Goal: Navigation & Orientation: Find specific page/section

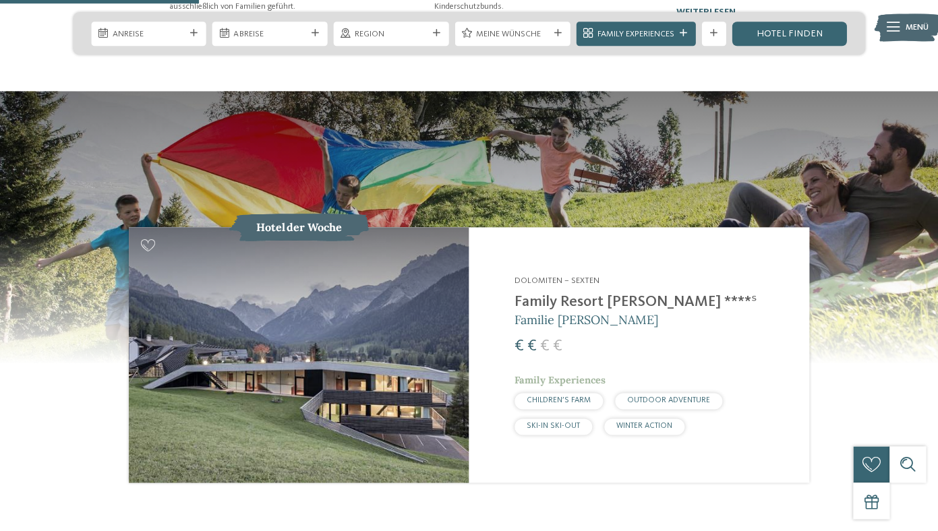
scroll to position [1197, 0]
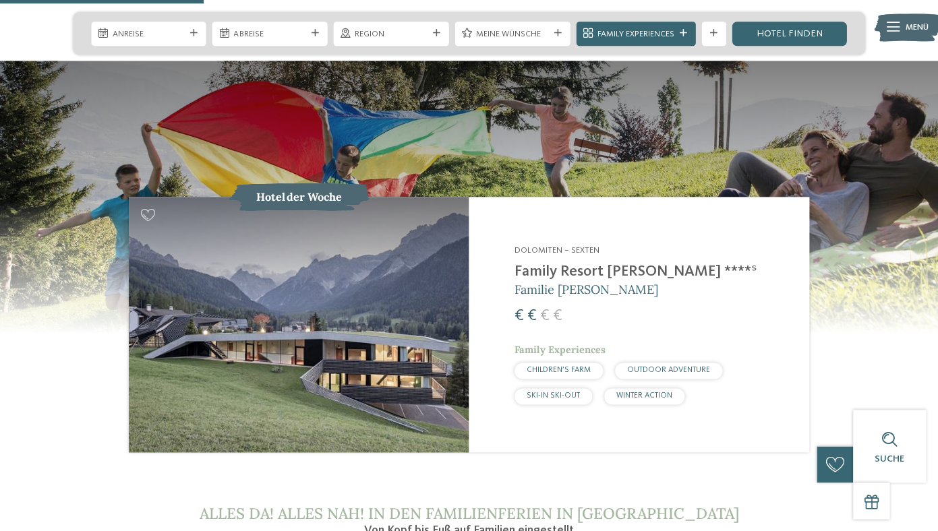
click at [555, 254] on div "Dolomiten – Sexten Family Resort Rainer ****ˢ Familie Rainer € € € € Family Exp…" at bounding box center [653, 325] width 279 height 160
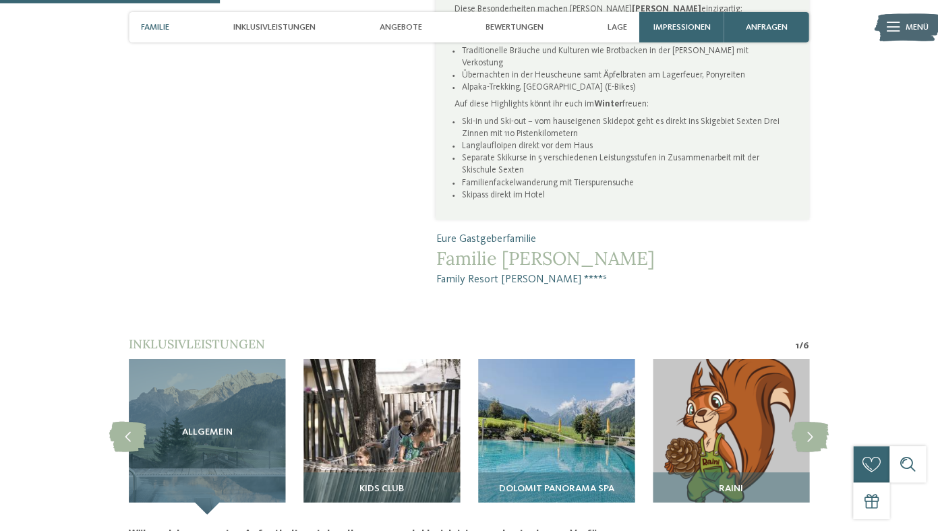
scroll to position [889, 0]
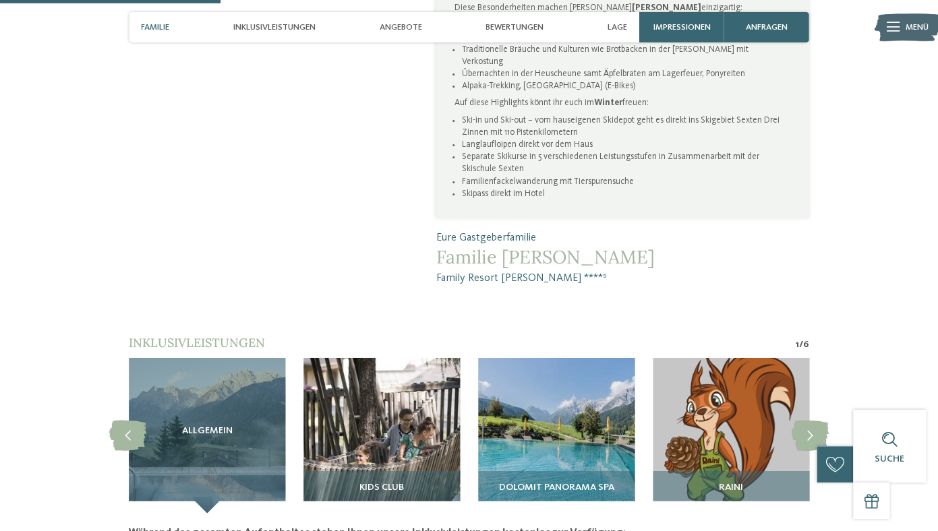
click at [605, 358] on img at bounding box center [556, 436] width 156 height 156
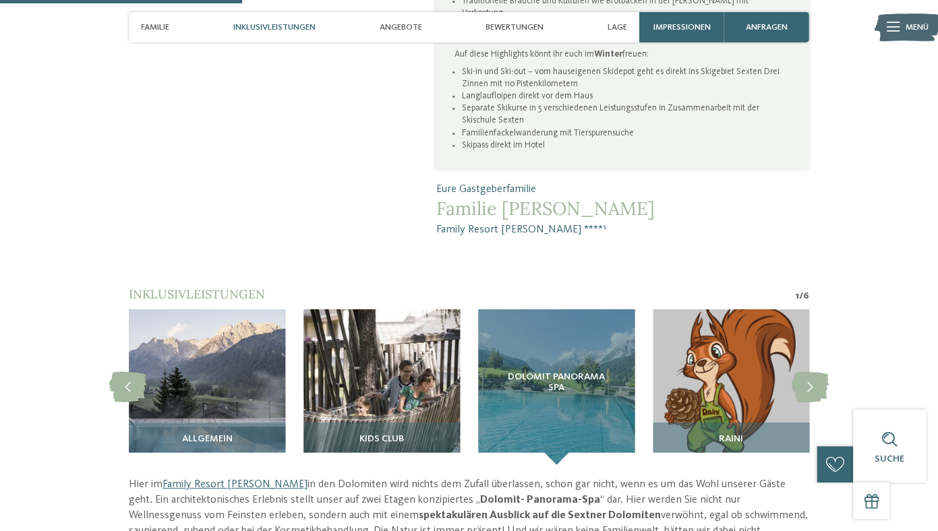
scroll to position [941, 0]
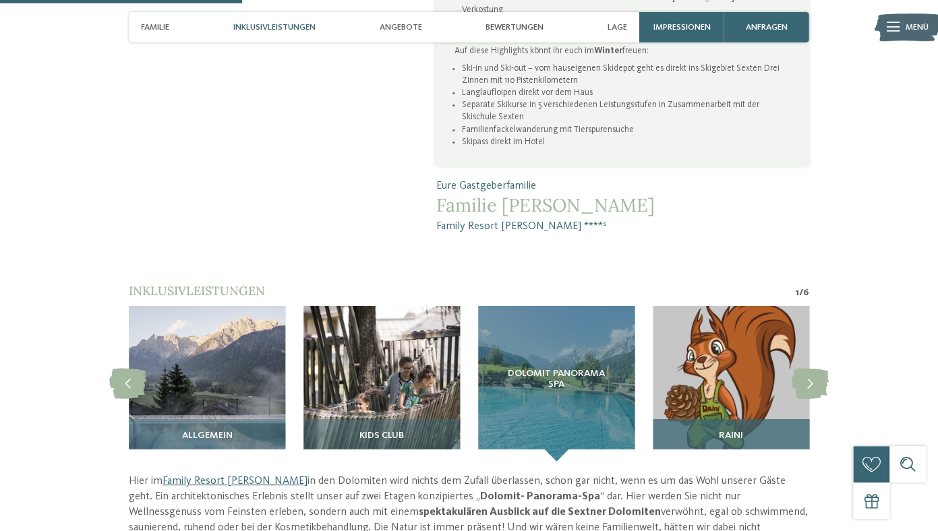
click at [748, 317] on img at bounding box center [731, 384] width 156 height 156
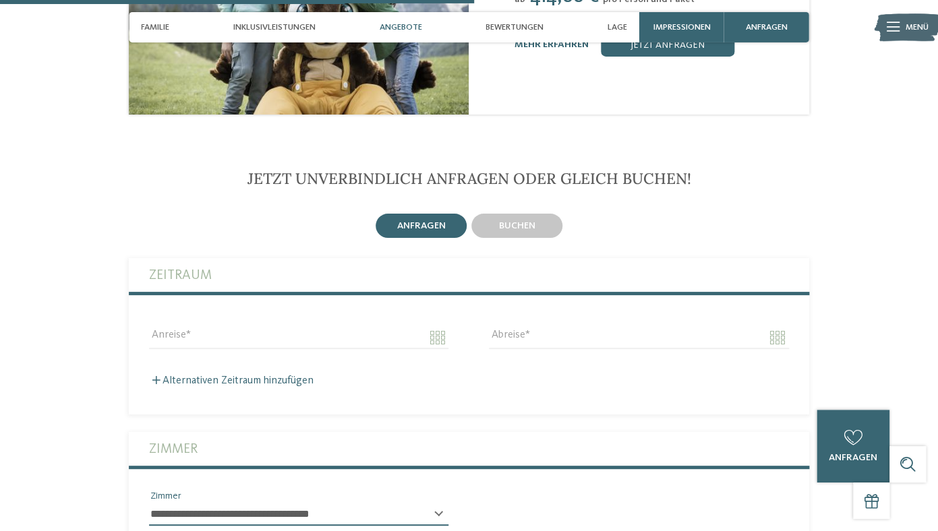
scroll to position [1842, 0]
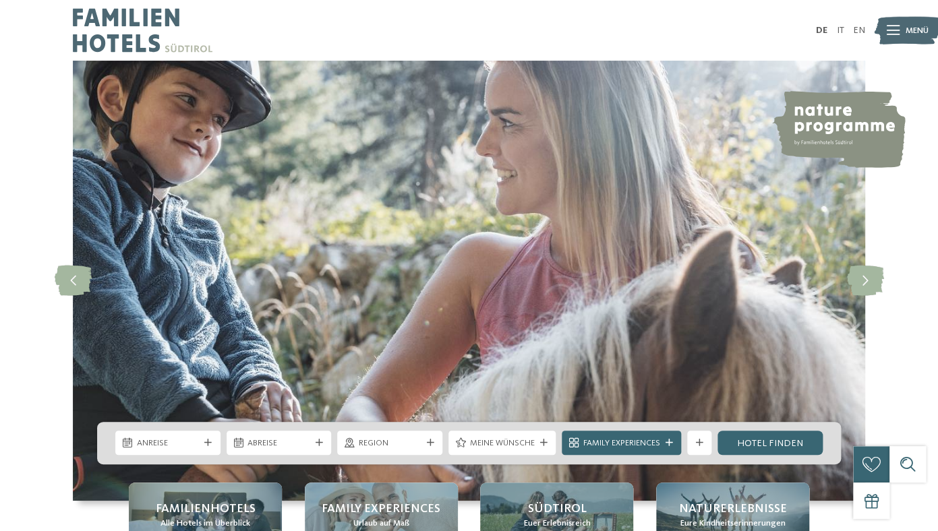
click at [137, 38] on img at bounding box center [143, 30] width 140 height 61
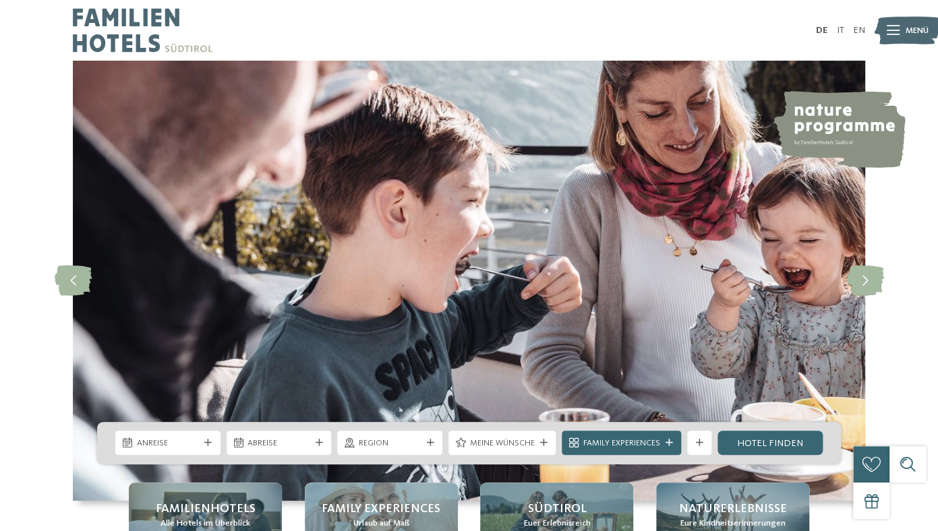
click at [894, 36] on div at bounding box center [893, 31] width 13 height 30
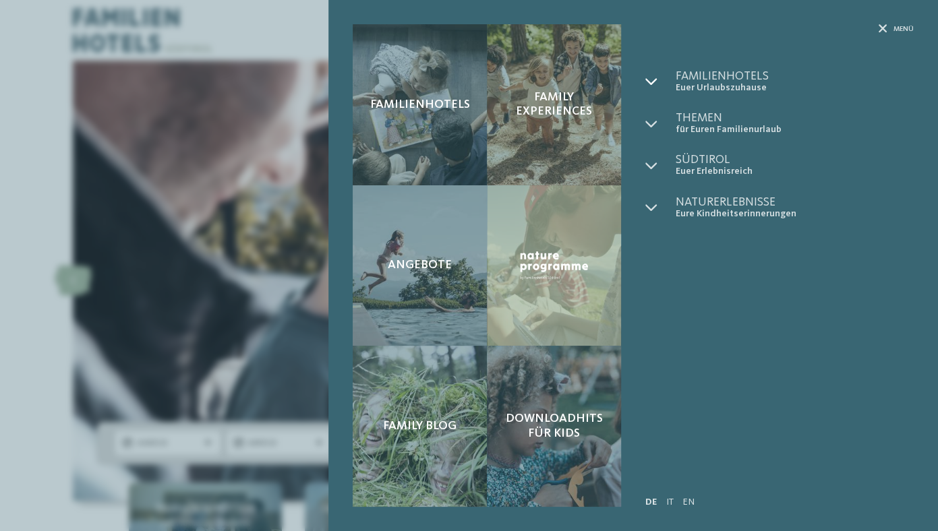
click at [667, 89] on div at bounding box center [660, 82] width 30 height 24
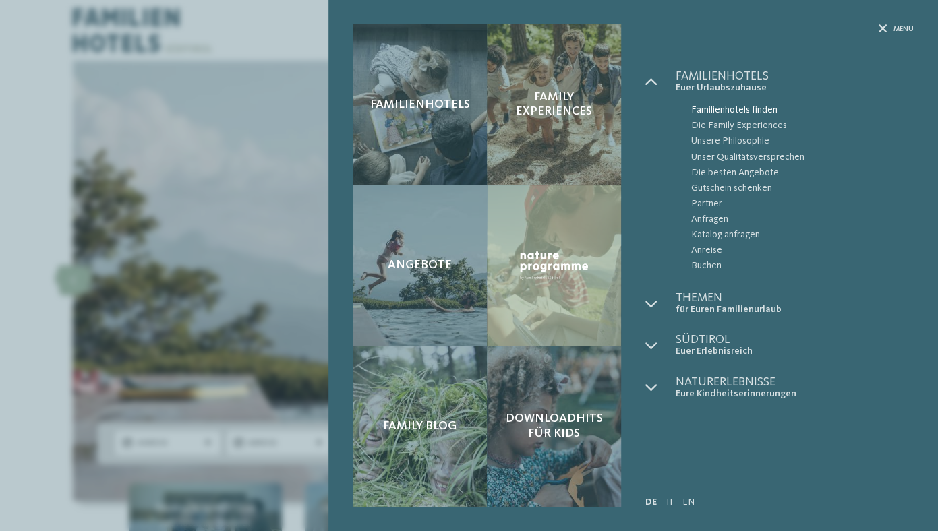
click at [728, 115] on span "Familienhotels finden" at bounding box center [801, 110] width 222 height 16
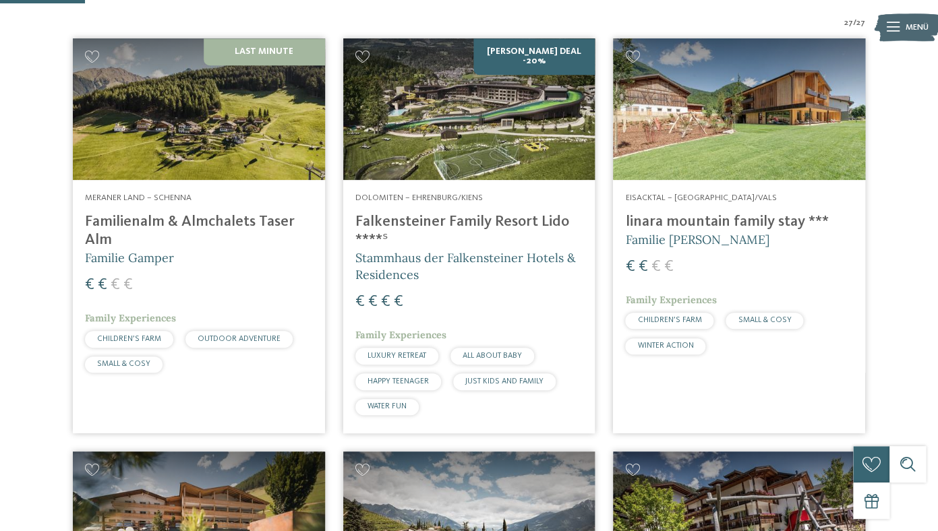
scroll to position [372, 0]
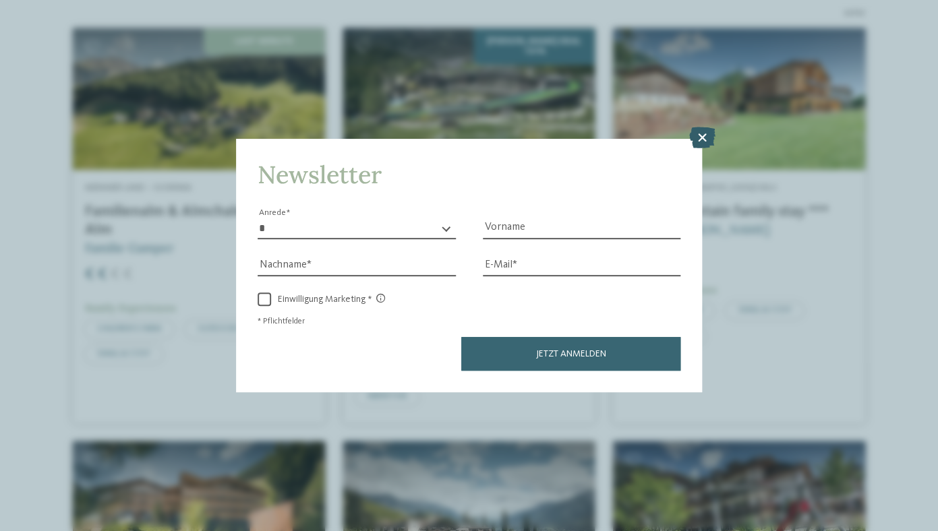
click at [700, 142] on icon at bounding box center [701, 138] width 26 height 22
